Goal: Task Accomplishment & Management: Manage account settings

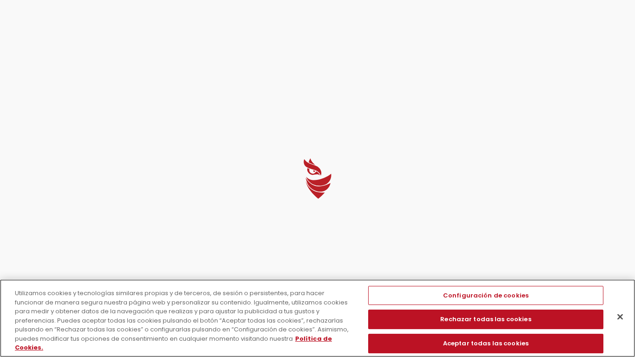
select select "English"
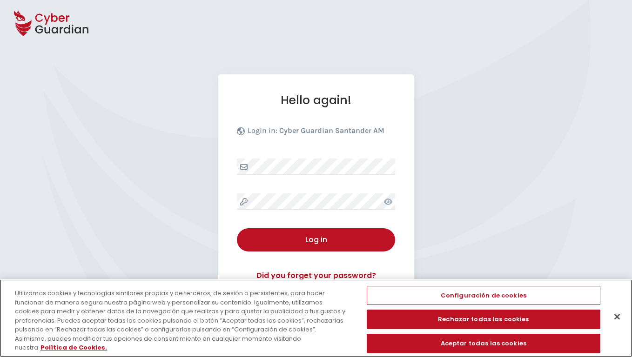
scroll to position [90, 0]
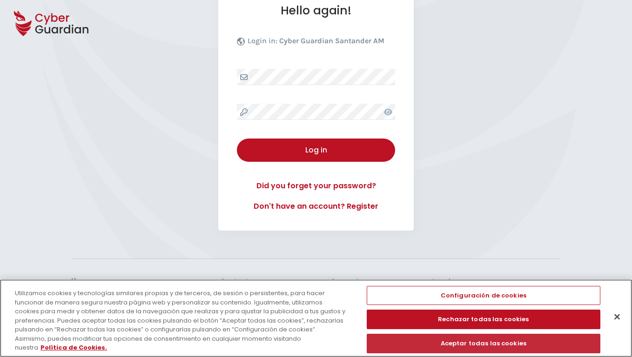
click at [479, 344] on button "Aceptar todas las cookies" at bounding box center [482, 344] width 233 height 20
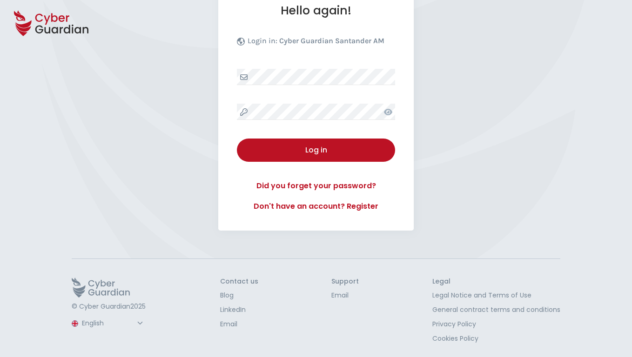
click at [316, 150] on button "Log in" at bounding box center [316, 150] width 158 height 23
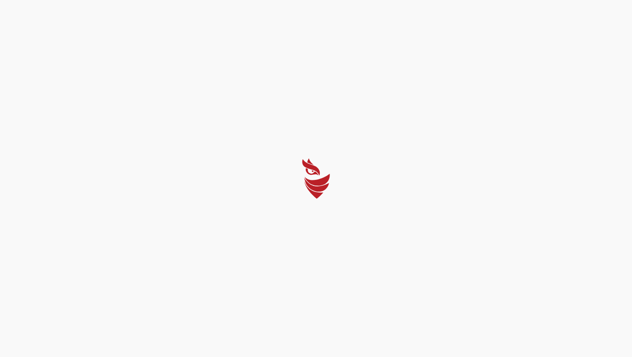
scroll to position [0, 0]
select select "Português (BR)"
